Goal: Check status: Check status

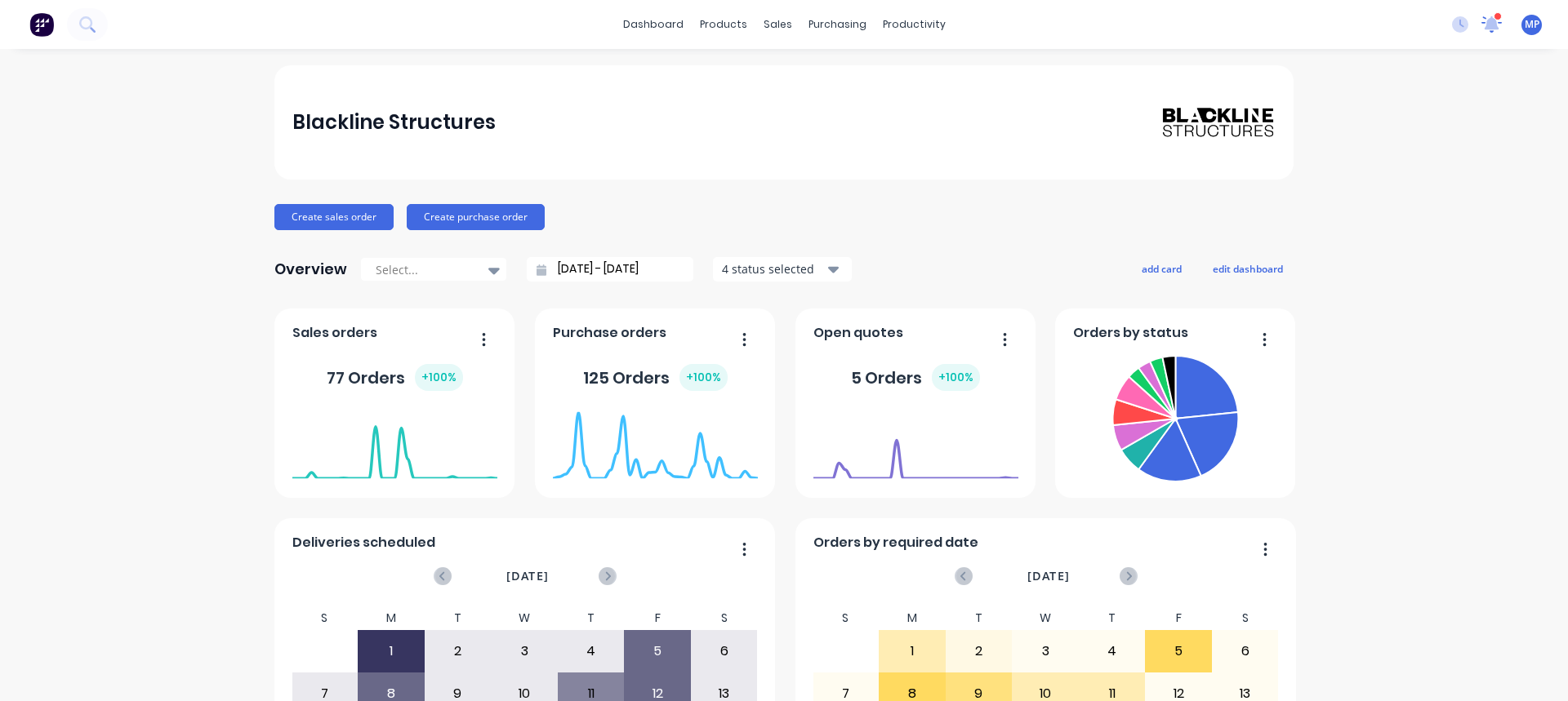
click at [1484, 27] on icon at bounding box center [1492, 21] width 16 height 15
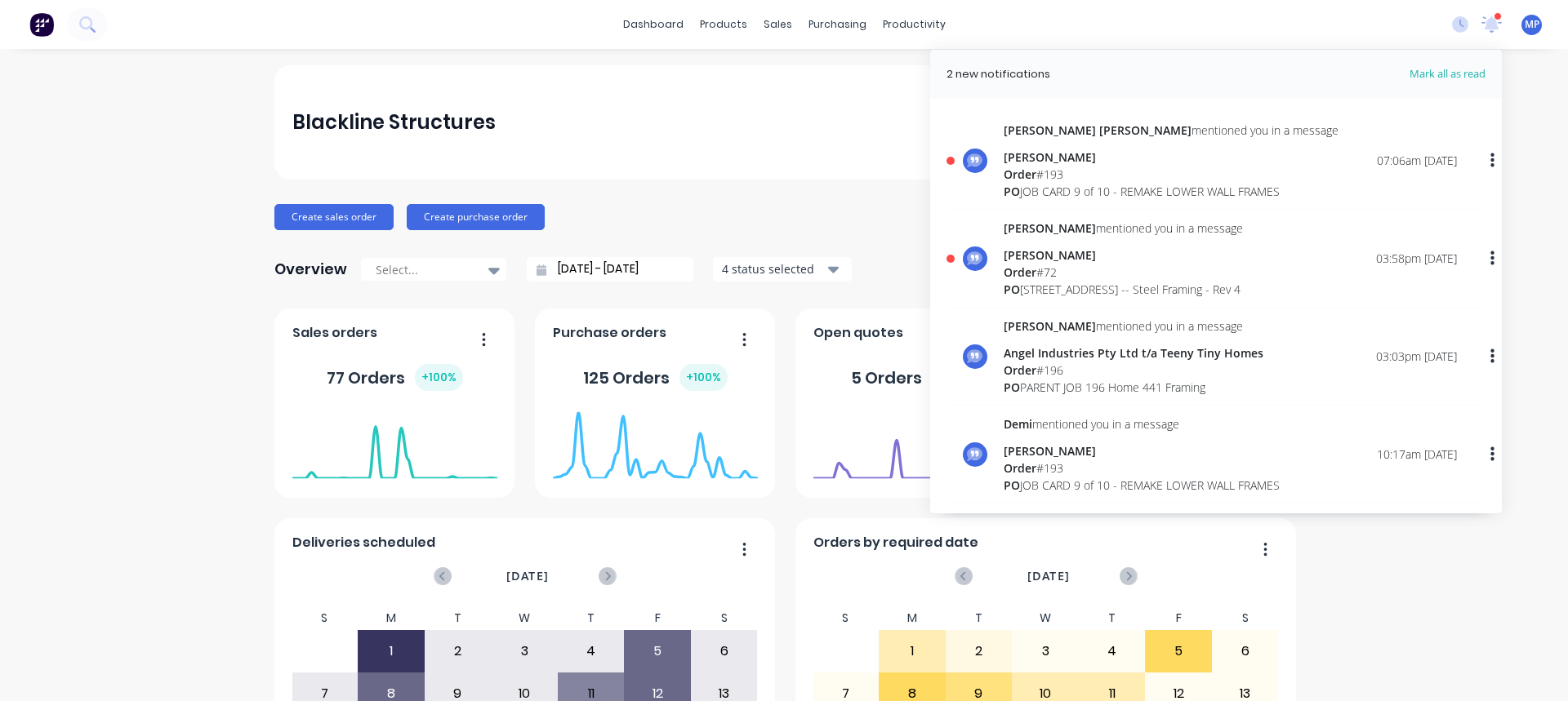
click at [1029, 279] on div "Order # 72" at bounding box center [1123, 273] width 239 height 17
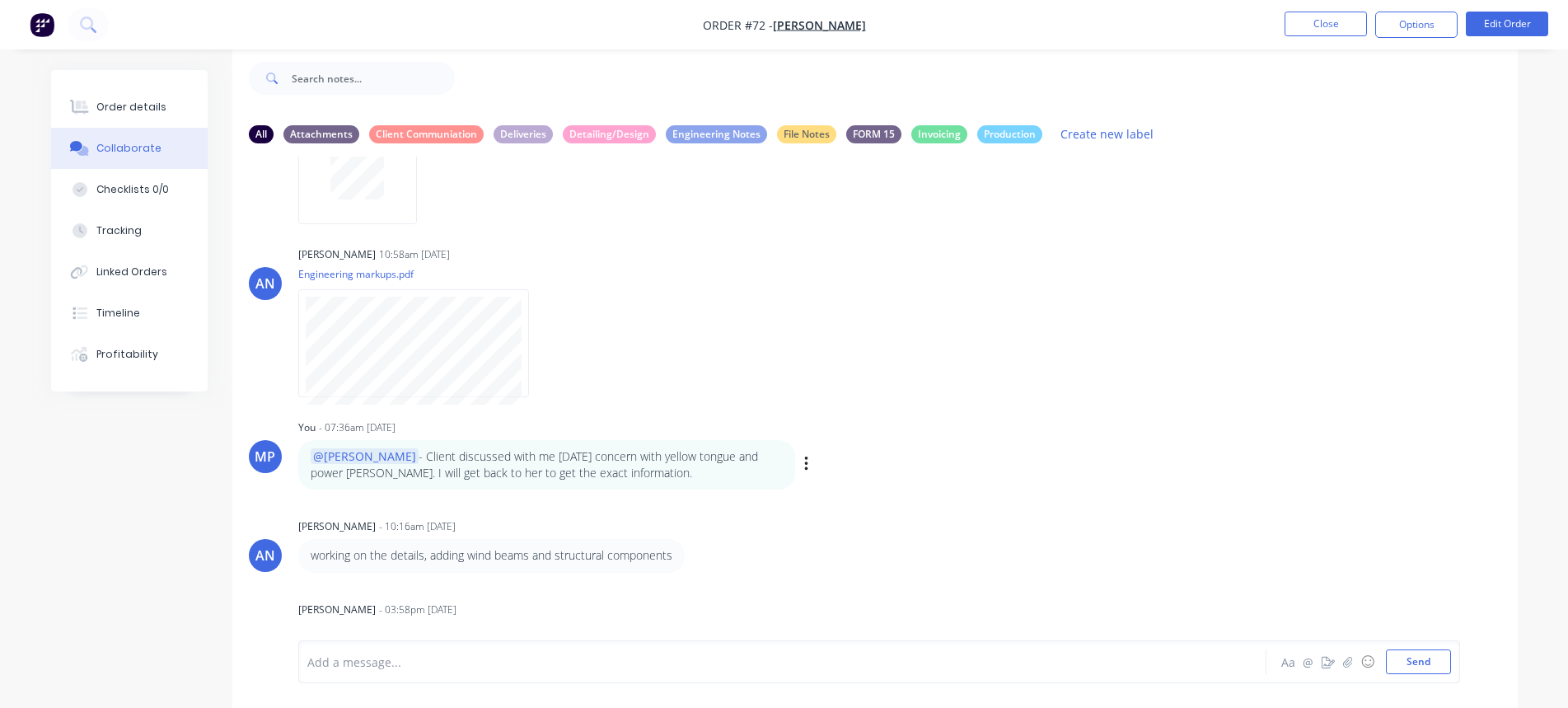
scroll to position [234, 0]
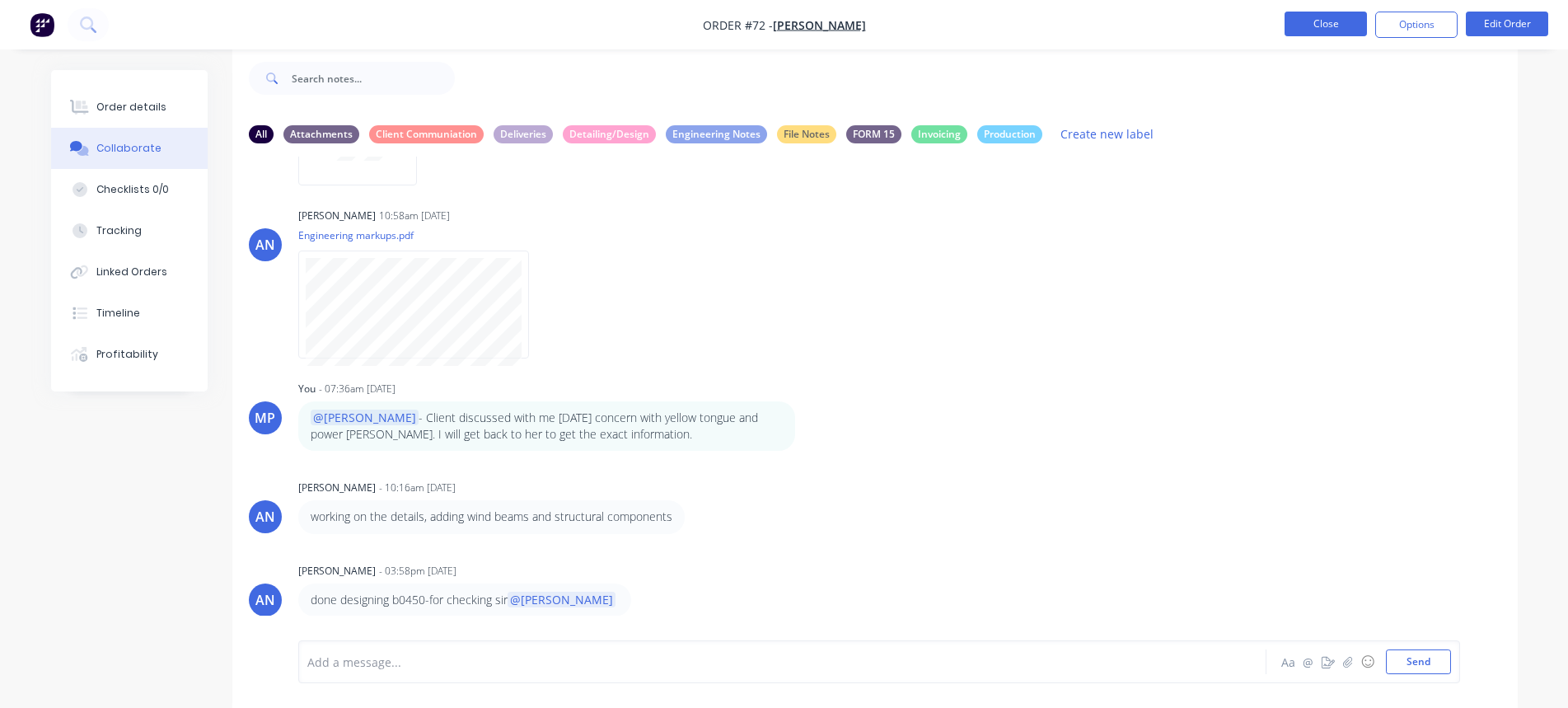
click at [1315, 21] on button "Close" at bounding box center [1326, 24] width 82 height 25
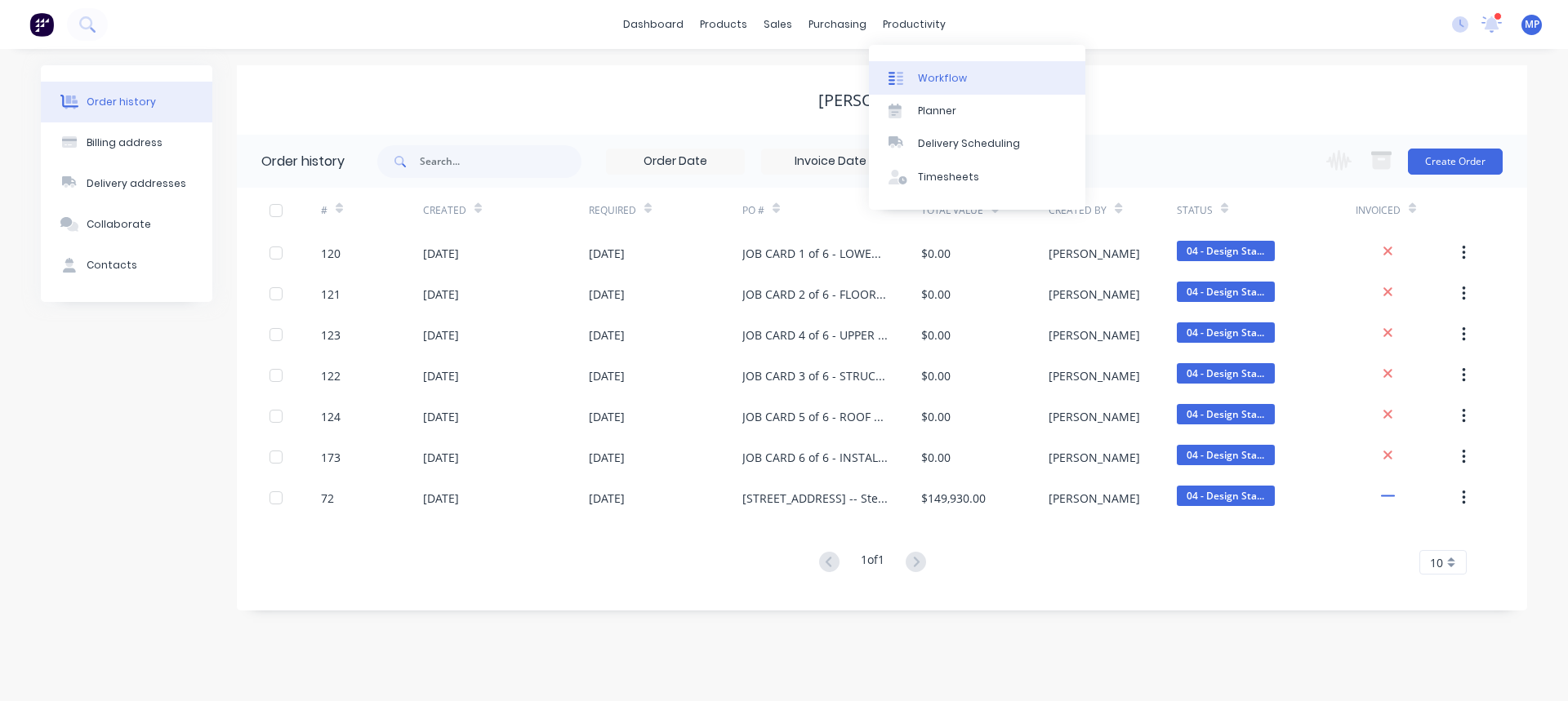
click at [935, 78] on div "Workflow" at bounding box center [942, 78] width 49 height 15
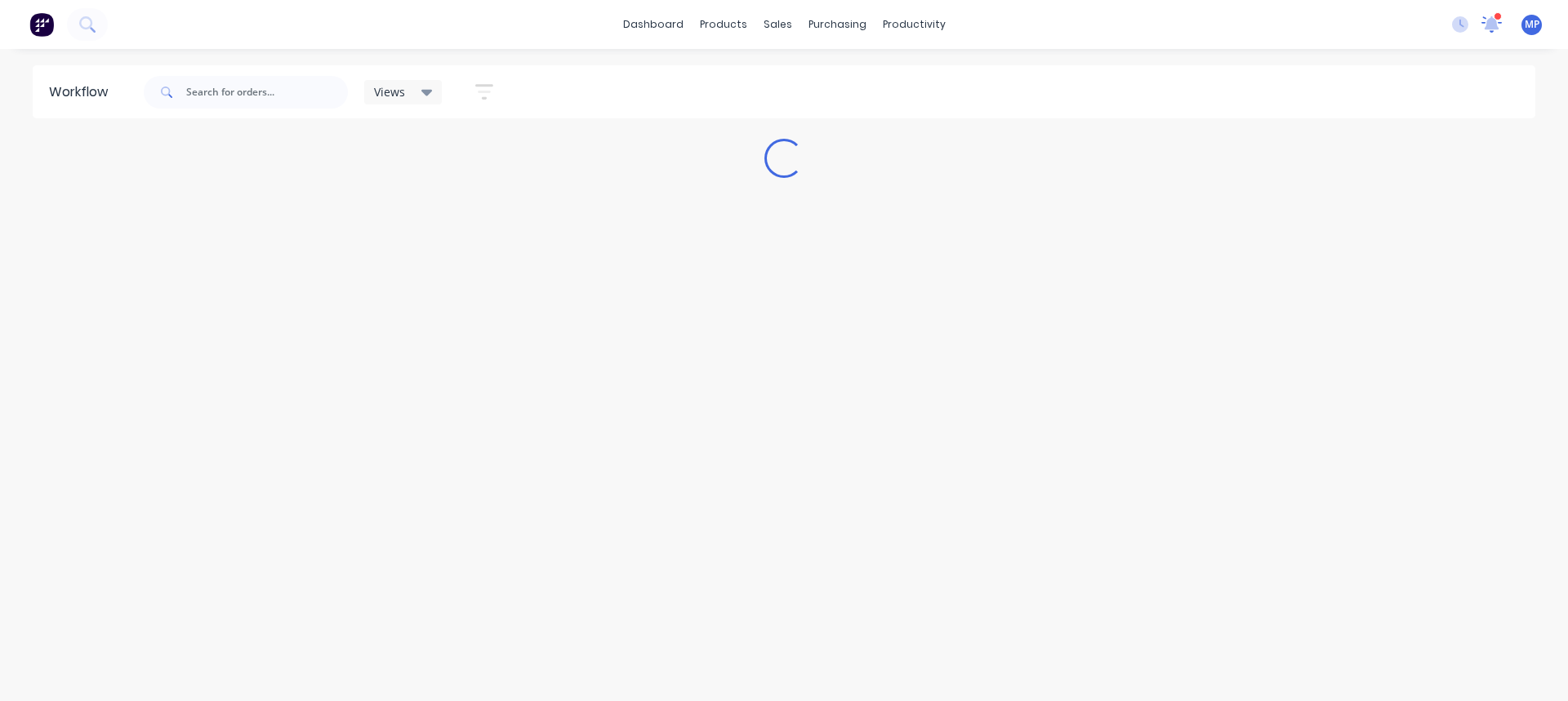
click at [1490, 28] on icon at bounding box center [1492, 22] width 16 height 15
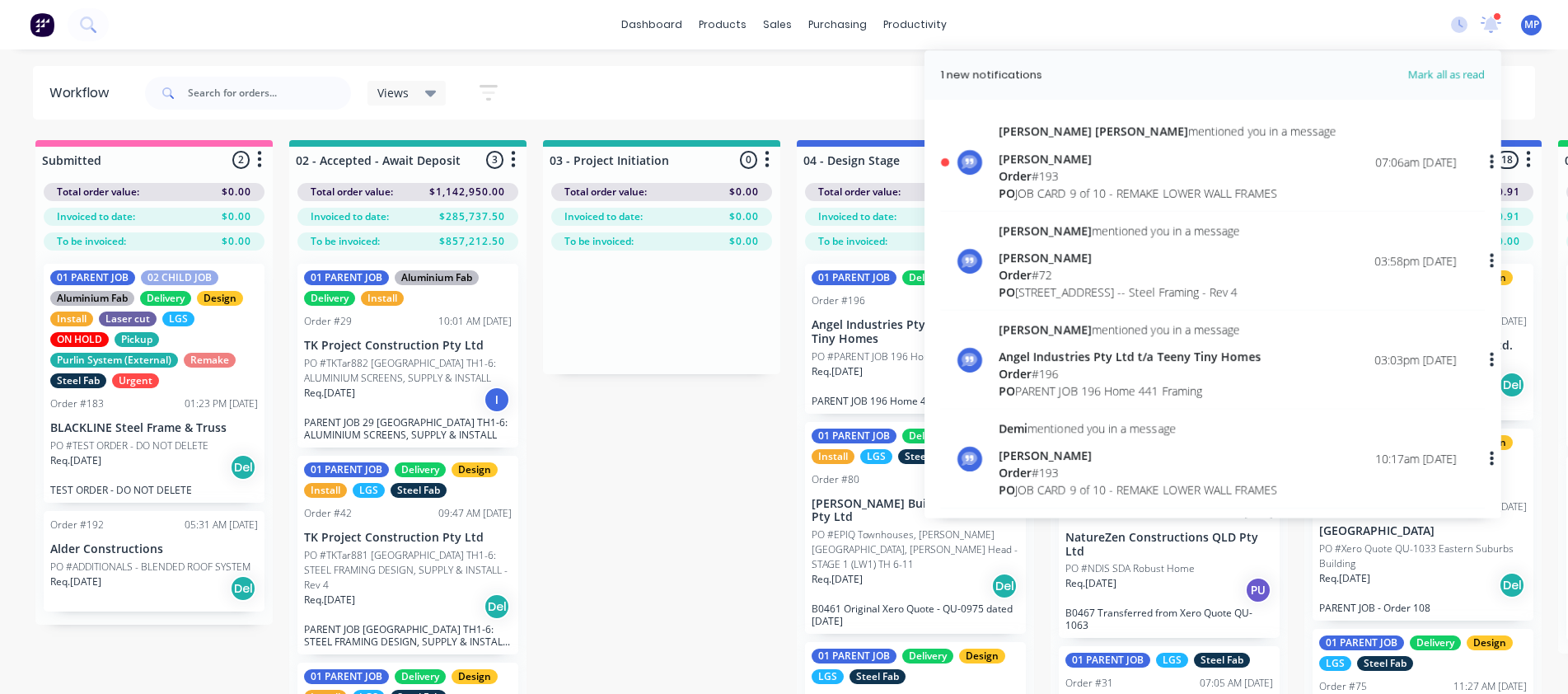
click at [1045, 168] on div "Order # 193" at bounding box center [1167, 176] width 338 height 18
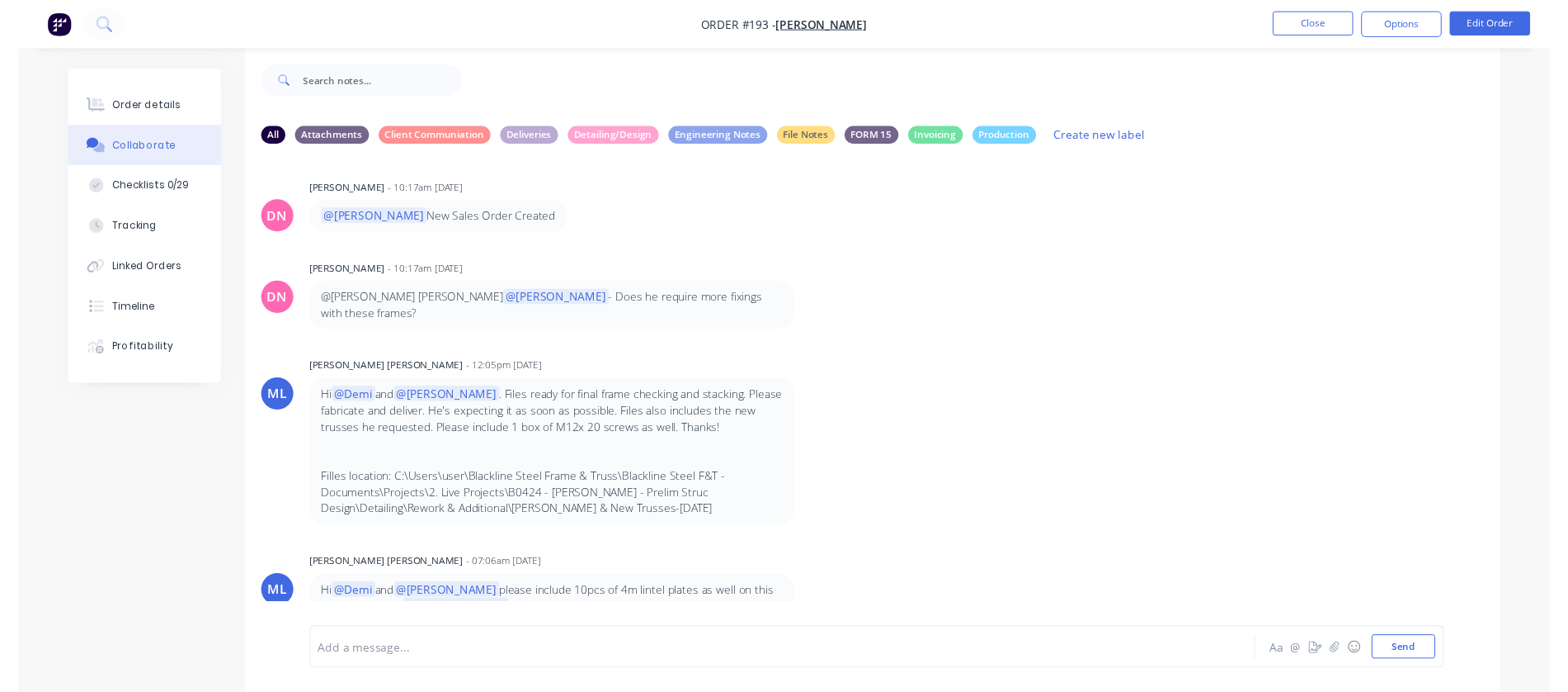
scroll to position [25, 0]
